Goal: Navigation & Orientation: Find specific page/section

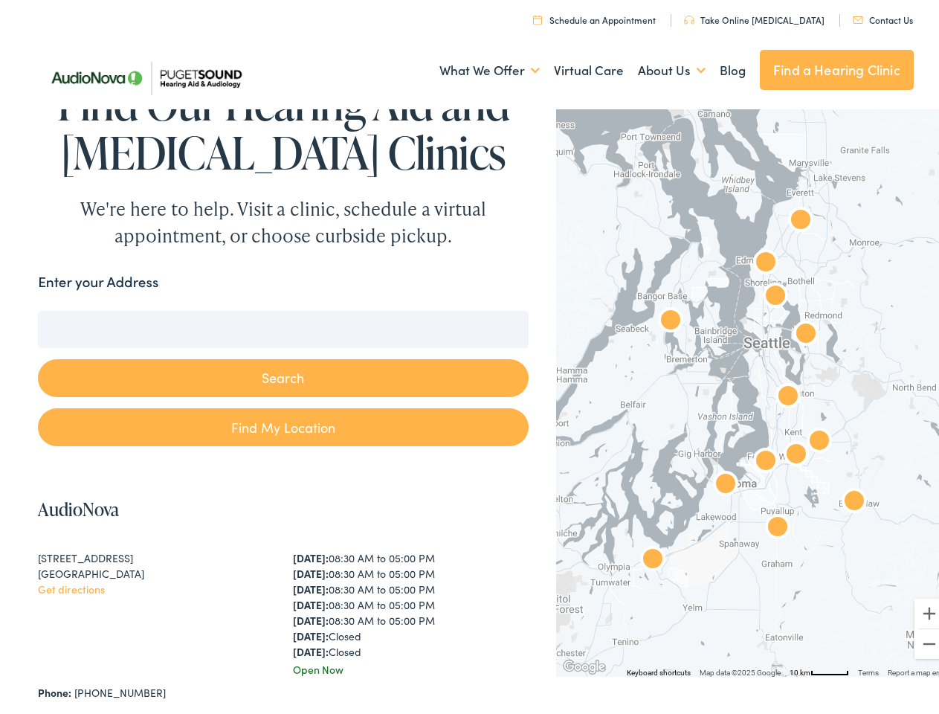
click at [469, 357] on button "Search" at bounding box center [283, 374] width 490 height 38
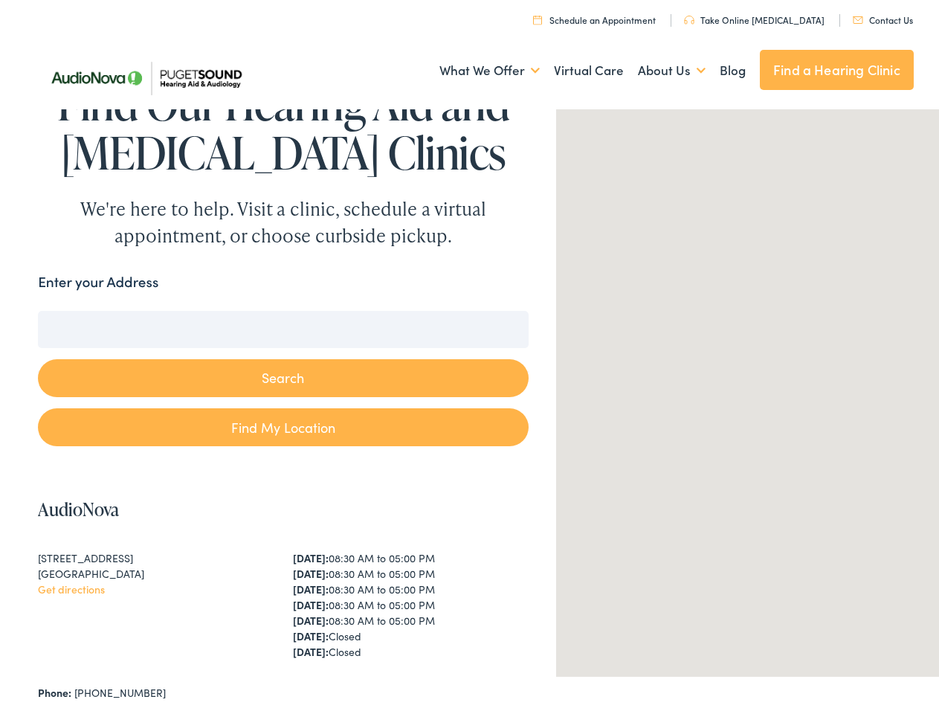
click at [476, 66] on link "What We Offer" at bounding box center [489, 66] width 100 height 55
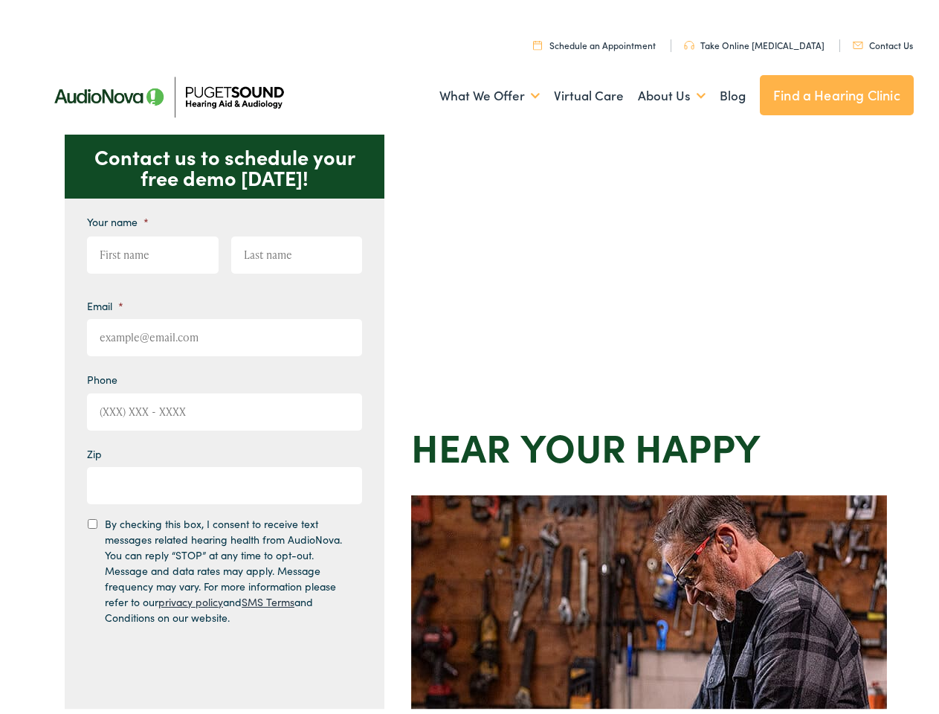
click at [469, 357] on div "Contact us to schedule your free demo [DATE]! Give us a call [PHONE_NUMBER] Ema…" at bounding box center [475, 647] width 951 height 1034
click at [476, 91] on link "What We Offer" at bounding box center [489, 91] width 100 height 55
click at [656, 91] on link "About Us" at bounding box center [672, 91] width 68 height 55
